Goal: Task Accomplishment & Management: Use online tool/utility

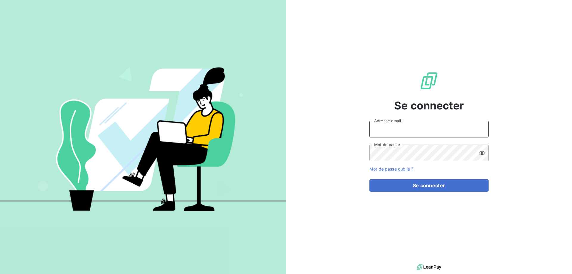
click at [389, 122] on input "Adresse email" at bounding box center [428, 129] width 119 height 17
type input "[PERSON_NAME][EMAIL_ADDRESS][DOMAIN_NAME]"
click at [481, 154] on icon at bounding box center [481, 153] width 5 height 4
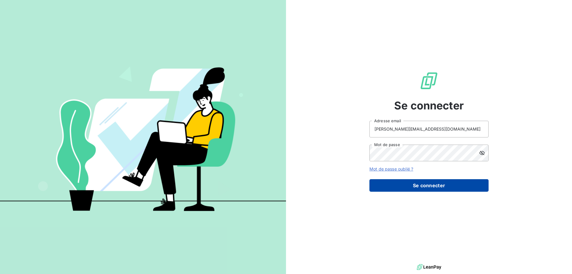
click at [430, 186] on button "Se connecter" at bounding box center [428, 185] width 119 height 13
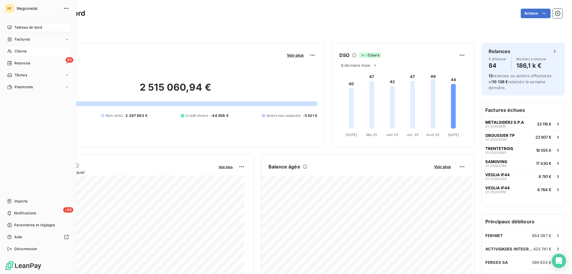
click at [15, 51] on span "Clients" at bounding box center [21, 51] width 12 height 5
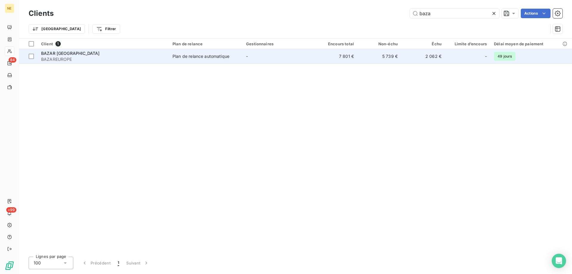
type input "baza"
click at [72, 58] on span "BAZAREUROPE" at bounding box center [103, 59] width 124 height 6
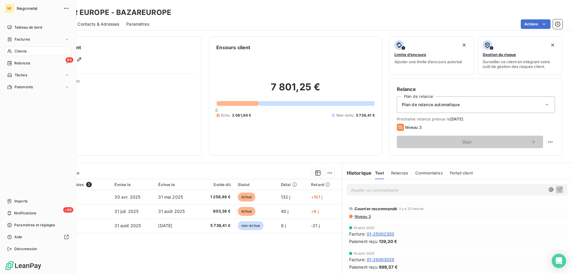
click at [25, 52] on span "Clients" at bounding box center [21, 51] width 12 height 5
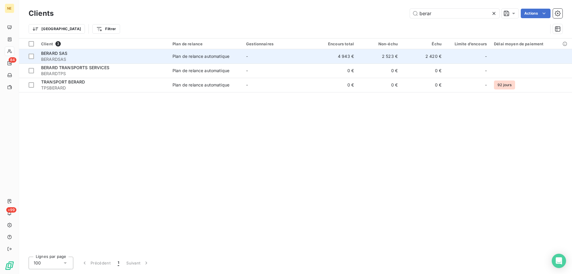
type input "berar"
click at [69, 57] on span "BERARDSAS" at bounding box center [103, 59] width 124 height 6
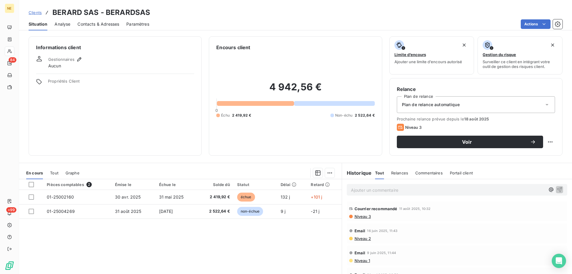
click at [367, 186] on div "Ajouter un commentaire ﻿" at bounding box center [448, 189] width 194 height 8
click at [366, 188] on p "Ajouter un commentaire ﻿" at bounding box center [448, 189] width 194 height 7
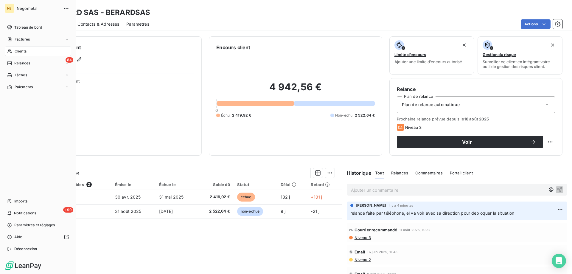
click at [16, 52] on span "Clients" at bounding box center [21, 51] width 12 height 5
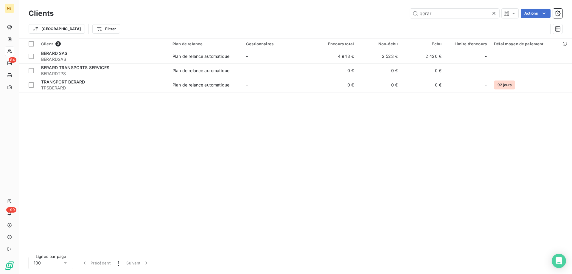
drag, startPoint x: 433, startPoint y: 13, endPoint x: 405, endPoint y: 14, distance: 28.0
click at [405, 14] on div "berar Actions" at bounding box center [311, 14] width 501 height 10
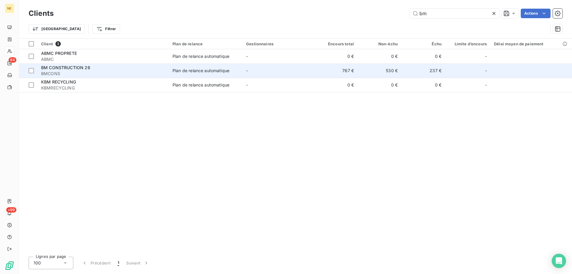
type input "bm"
click at [115, 66] on div "BM CONSTRUCTION 26" at bounding box center [103, 68] width 124 height 6
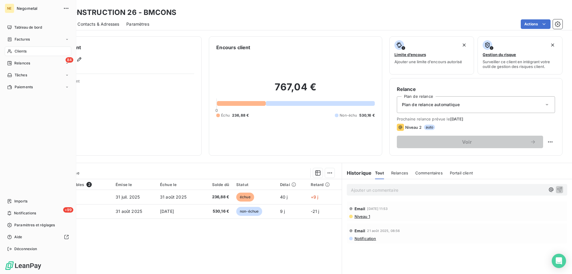
click at [25, 53] on span "Clients" at bounding box center [21, 51] width 12 height 5
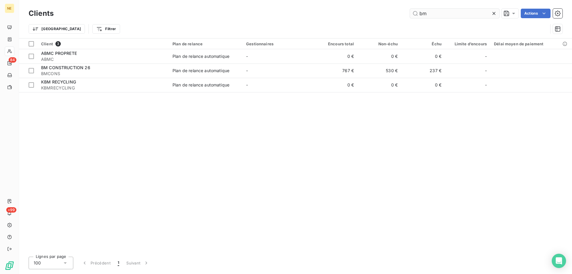
drag, startPoint x: 430, startPoint y: 18, endPoint x: 422, endPoint y: 16, distance: 8.5
click at [422, 16] on input "bm" at bounding box center [454, 14] width 89 height 10
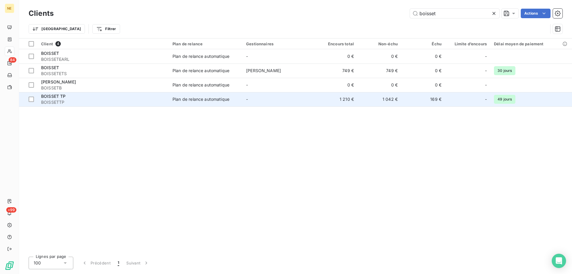
type input "boisset"
click at [89, 104] on span "BOISSETTP" at bounding box center [103, 102] width 124 height 6
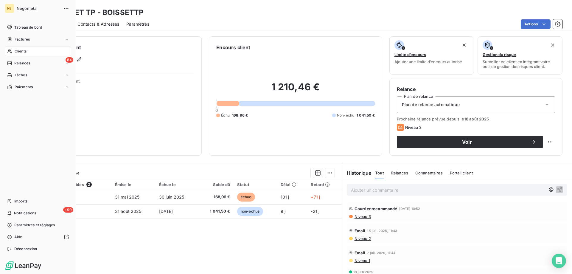
click at [16, 49] on span "Clients" at bounding box center [21, 51] width 12 height 5
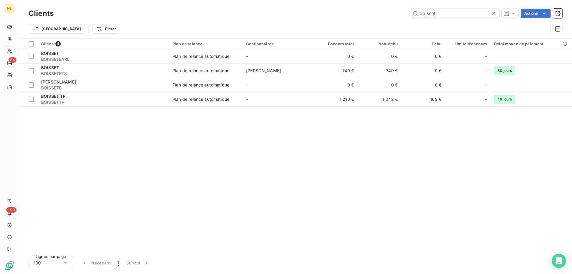
drag, startPoint x: 446, startPoint y: 12, endPoint x: 379, endPoint y: 28, distance: 68.5
click at [379, 28] on div "Clients boisset Actions Trier Filtrer" at bounding box center [295, 22] width 533 height 31
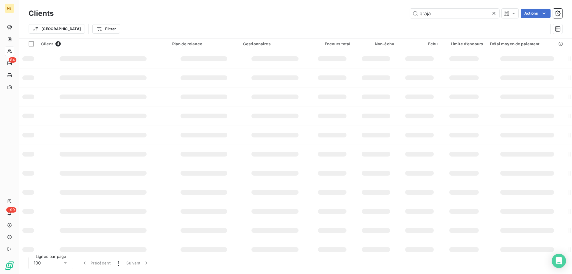
type input "braja"
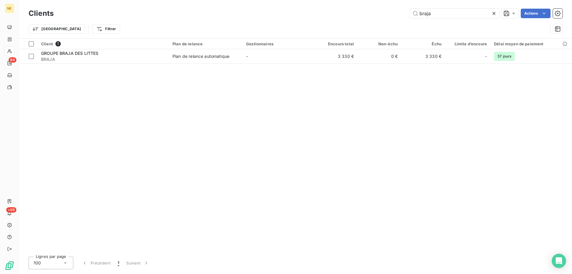
click at [252, 62] on td "-" at bounding box center [277, 56] width 71 height 14
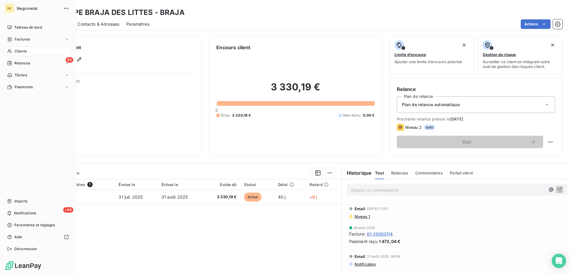
click at [15, 50] on span "Clients" at bounding box center [21, 51] width 12 height 5
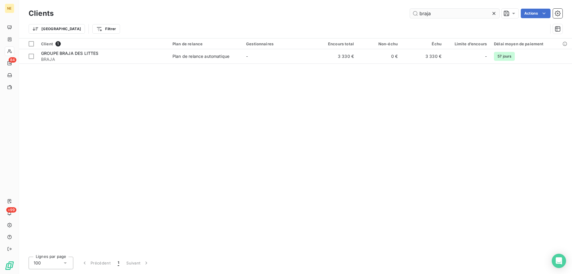
drag, startPoint x: 430, startPoint y: 15, endPoint x: 426, endPoint y: 14, distance: 3.3
click at [426, 14] on input "braja" at bounding box center [454, 14] width 89 height 10
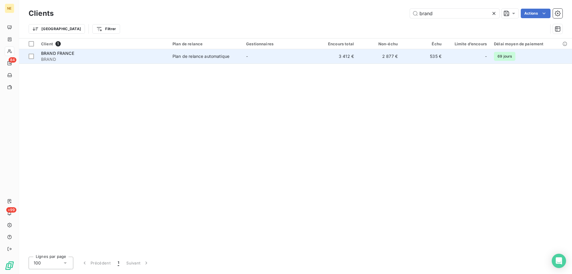
type input "brand"
click at [290, 63] on td "-" at bounding box center [277, 56] width 71 height 14
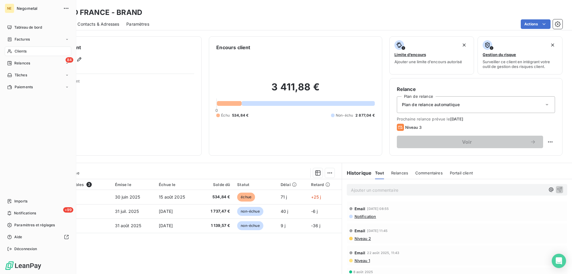
click at [21, 52] on span "Clients" at bounding box center [21, 51] width 12 height 5
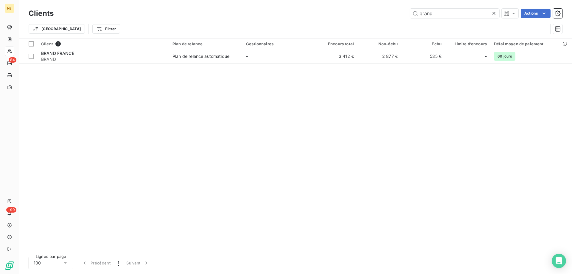
drag, startPoint x: 438, startPoint y: 12, endPoint x: 400, endPoint y: 14, distance: 37.2
click at [400, 14] on div "brand Actions" at bounding box center [311, 14] width 501 height 10
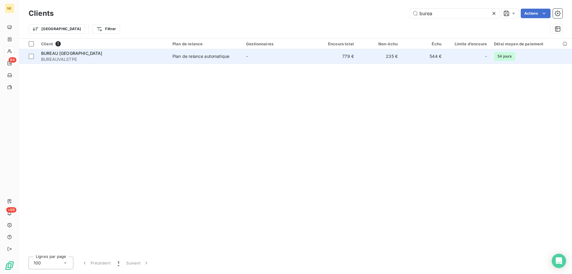
type input "burea"
click at [249, 55] on td "-" at bounding box center [277, 56] width 71 height 14
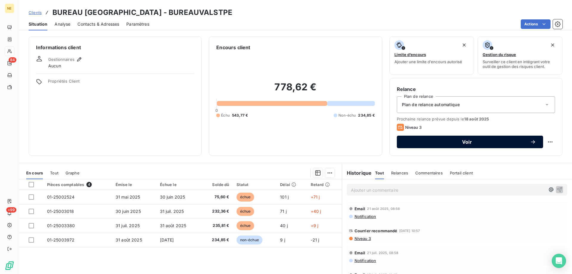
click at [470, 142] on span "Voir" at bounding box center [467, 141] width 126 height 5
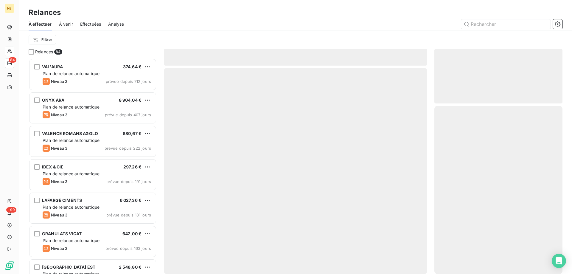
scroll to position [211, 124]
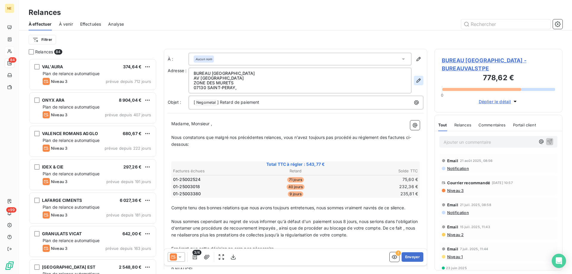
click at [415, 81] on icon "button" at bounding box center [418, 80] width 6 height 6
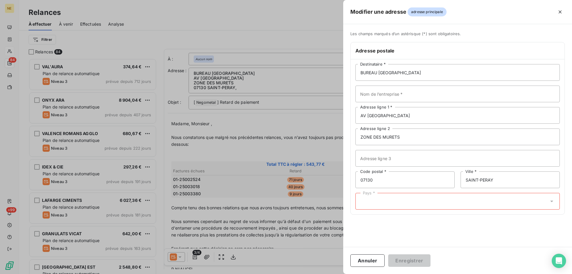
click at [381, 199] on div "Pays *" at bounding box center [457, 201] width 204 height 17
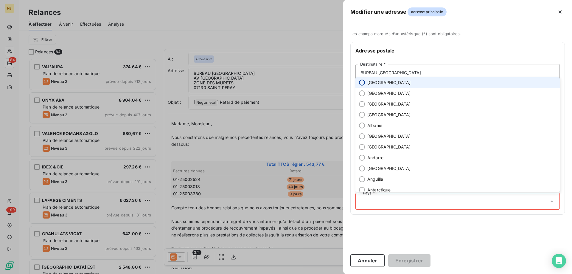
click at [363, 82] on input "radio" at bounding box center [362, 82] width 6 height 6
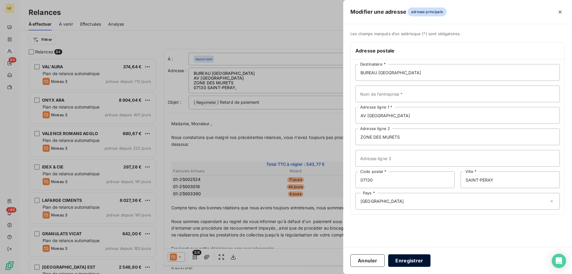
click at [407, 262] on button "Enregistrer" at bounding box center [409, 260] width 42 height 13
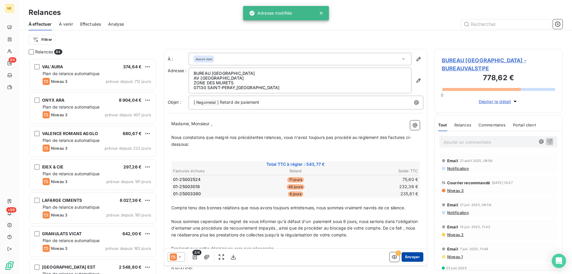
click at [416, 258] on button "Envoyer" at bounding box center [412, 257] width 22 height 10
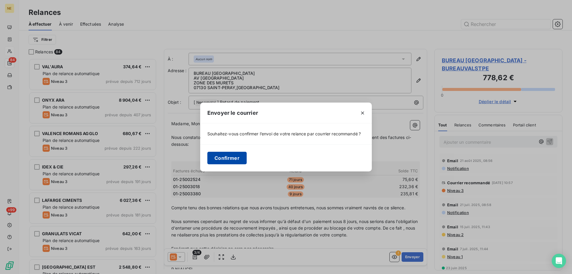
click at [232, 155] on button "Confirmer" at bounding box center [226, 158] width 39 height 13
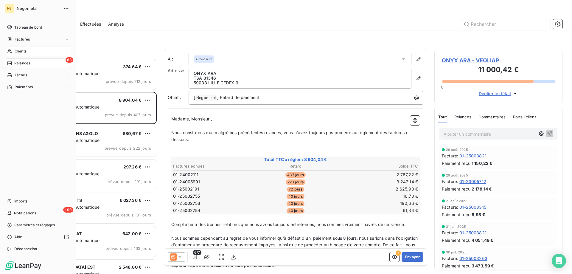
click at [18, 51] on span "Clients" at bounding box center [21, 51] width 12 height 5
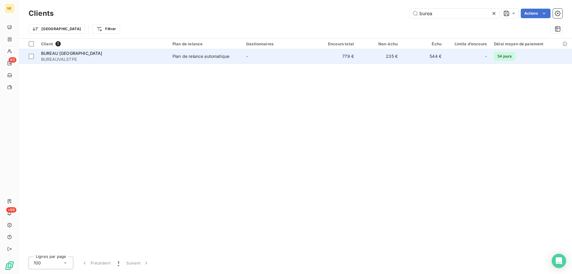
click at [138, 57] on span "BUREAUVALSTPE" at bounding box center [103, 59] width 124 height 6
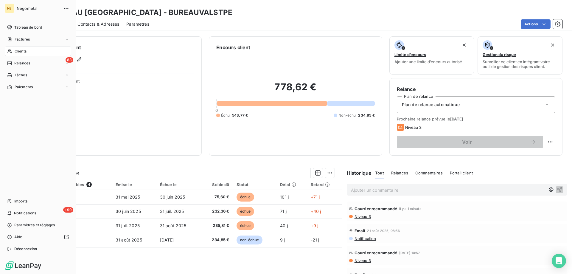
click at [15, 52] on span "Clients" at bounding box center [21, 51] width 12 height 5
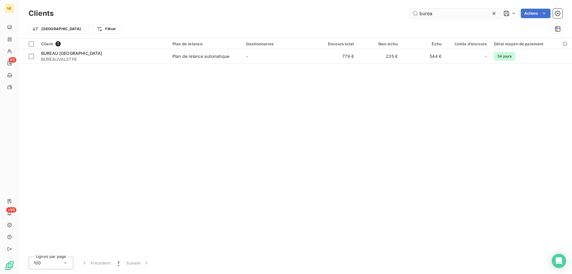
drag, startPoint x: 441, startPoint y: 14, endPoint x: 410, endPoint y: 13, distance: 30.7
click at [410, 13] on input "burea" at bounding box center [454, 14] width 89 height 10
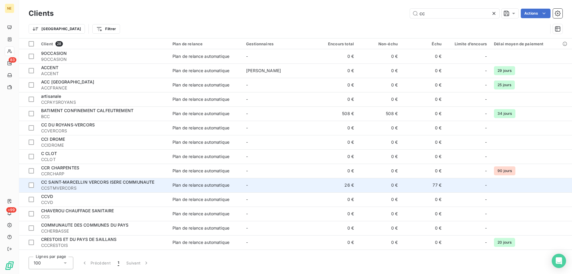
type input "cc"
click at [95, 185] on div "CC SAINT-MARCELLIN VERCORS ISERE COMMUNAUTE" at bounding box center [103, 182] width 124 height 6
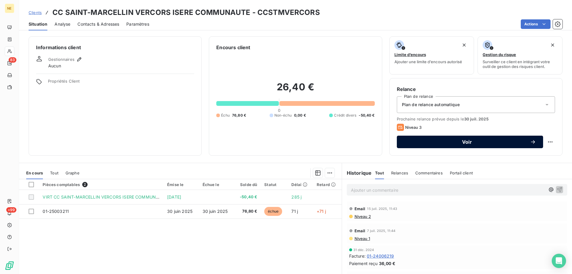
click at [445, 142] on span "Voir" at bounding box center [467, 141] width 126 height 5
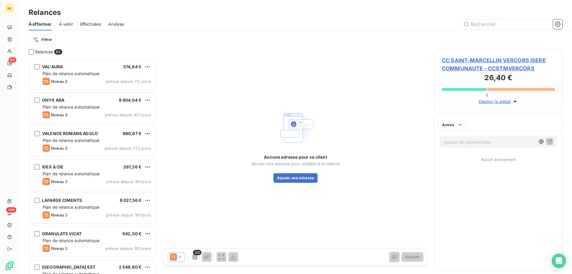
scroll to position [211, 124]
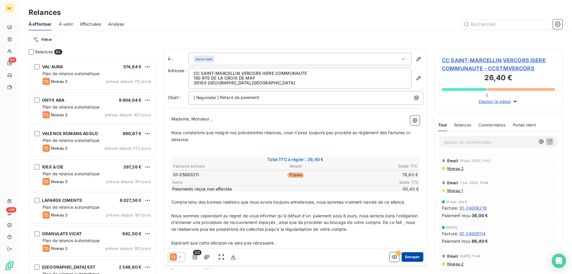
click at [408, 253] on button "Envoyer" at bounding box center [412, 257] width 22 height 10
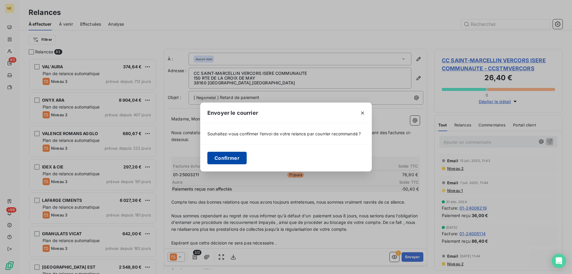
click at [227, 159] on button "Confirmer" at bounding box center [226, 158] width 39 height 13
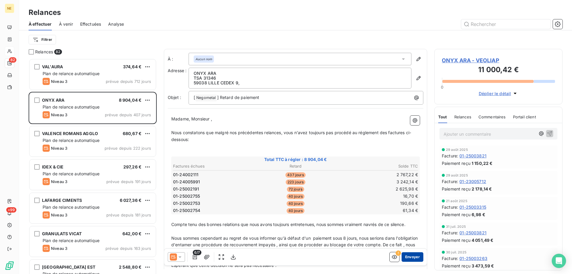
click at [411, 256] on button "Envoyer" at bounding box center [412, 257] width 22 height 10
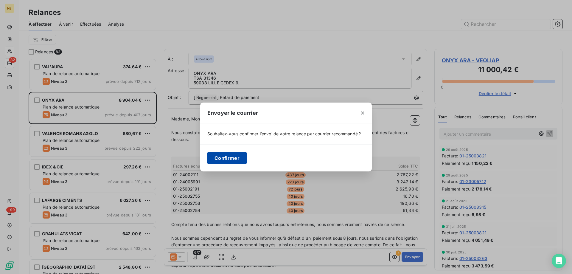
click at [225, 156] on button "Confirmer" at bounding box center [226, 158] width 39 height 13
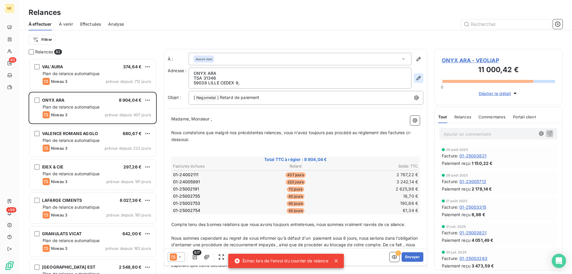
click at [415, 78] on icon "button" at bounding box center [418, 78] width 6 height 6
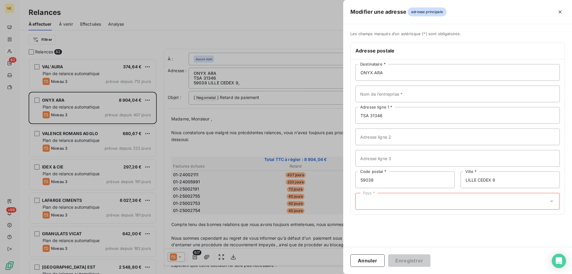
click at [430, 211] on div "ONYX ARA Destinataire * Nom de l’entreprise * TSA 31346 Adresse ligne 1 * Adres…" at bounding box center [457, 136] width 214 height 155
click at [427, 203] on div "Pays *" at bounding box center [457, 201] width 204 height 17
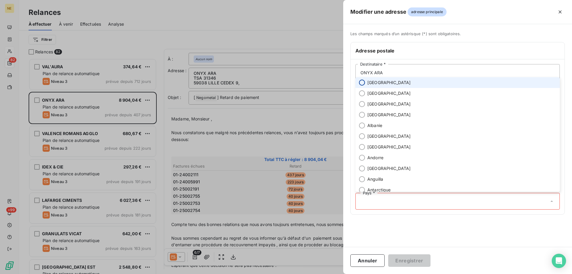
click at [361, 81] on input "radio" at bounding box center [362, 82] width 6 height 6
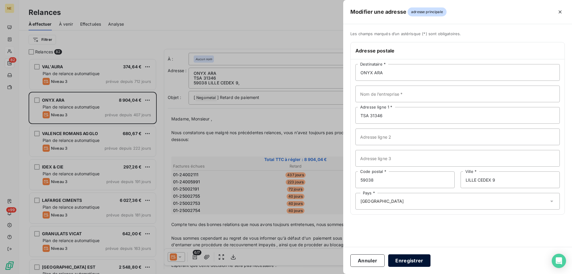
click at [413, 260] on button "Enregistrer" at bounding box center [409, 260] width 42 height 13
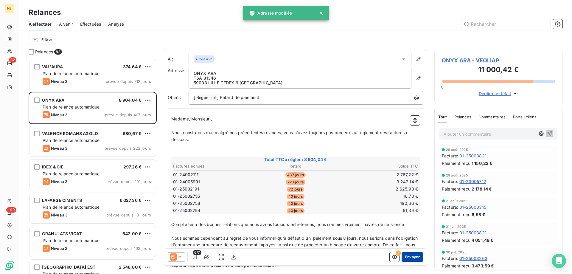
click at [410, 256] on button "Envoyer" at bounding box center [412, 257] width 22 height 10
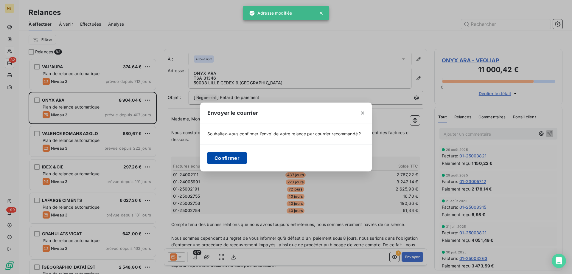
click at [230, 158] on button "Confirmer" at bounding box center [226, 158] width 39 height 13
